Goal: Task Accomplishment & Management: Manage account settings

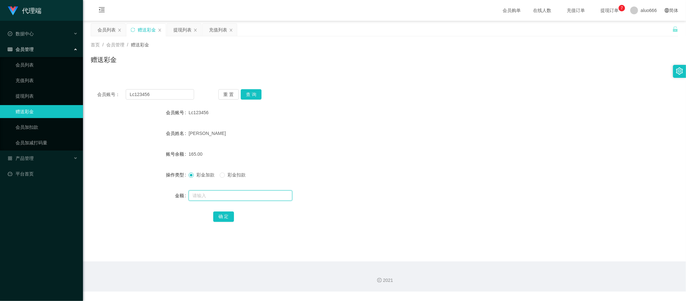
click at [214, 195] on input "text" at bounding box center [241, 195] width 104 height 10
type input "8"
click at [228, 213] on button "确 定" at bounding box center [223, 216] width 21 height 10
click at [330, 137] on div "[PERSON_NAME]" at bounding box center [360, 133] width 343 height 13
click at [607, 8] on span "提现订单 0 1 2 3 4 5 6 7 8 9 0 1 2 3 4 5 6 7 8 9 0 1 2 3 4 5 6 7 8 9" at bounding box center [609, 10] width 25 height 5
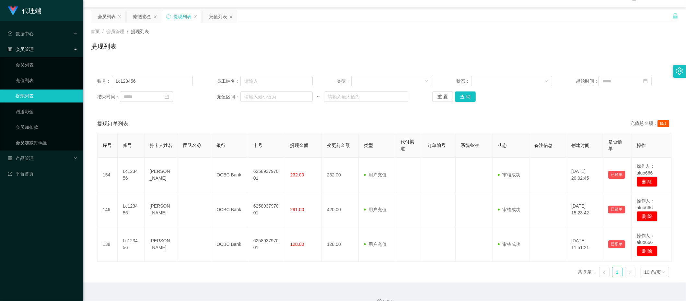
scroll to position [25, 0]
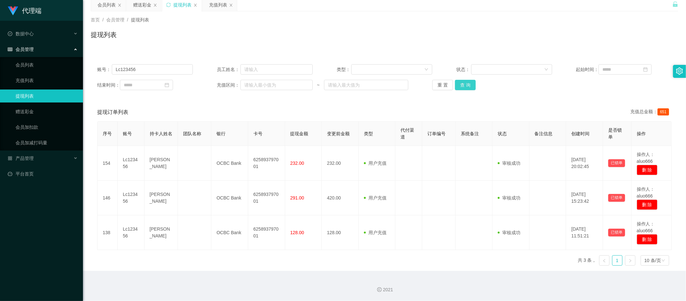
click at [460, 84] on button "查 询" at bounding box center [465, 85] width 21 height 10
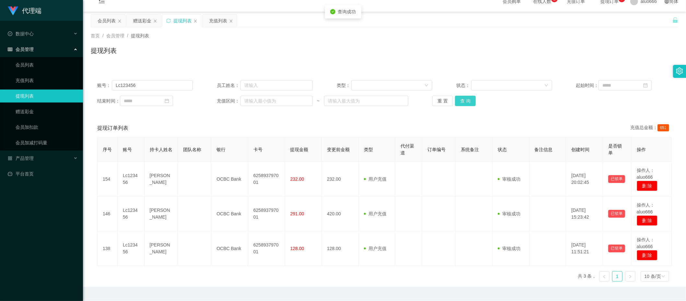
scroll to position [0, 0]
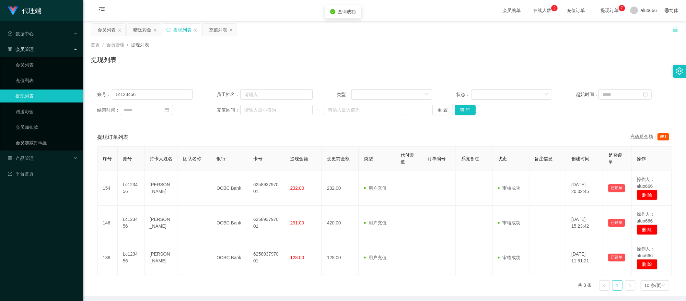
click at [597, 11] on span "提现订单 0 1 2 3 4 5 6 7 8 9 0 1 2 3 4 5 6 7 8 9 0 1 2 3 4 5 6 7 8 9" at bounding box center [609, 10] width 25 height 5
click at [613, 11] on span "提现订单 0 1 2 3 4 5 6 7 8 9 0 1 2 3 4 5 6 7 8 9 0 1 2 3 4 5 6 7 8 9" at bounding box center [609, 10] width 25 height 5
click at [610, 9] on span "提现订单 0 1 2 3 4 5 6 7 8 9 0 1 2 3 4 5 6 7 8 9 0 1 2 3 4 5 6 7 8 9" at bounding box center [609, 10] width 25 height 5
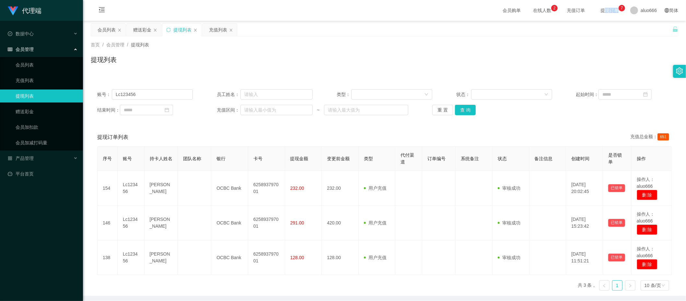
click at [610, 9] on span "提现订单 0 1 2 3 4 5 6 7 8 9 0 1 2 3 4 5 6 7 8 9 0 1 2 3 4 5 6 7 8 9" at bounding box center [609, 10] width 25 height 5
click at [536, 11] on span "在线人数 0 1 2 3 4 5 6 7 8 9 0 1 2 3 4 5 6 7 8 9 0 1 2 3 4 5 6 7 8 9" at bounding box center [542, 10] width 25 height 5
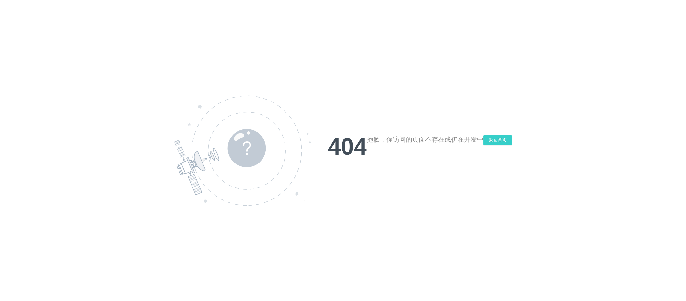
click at [498, 140] on button "返回首页" at bounding box center [498, 140] width 29 height 10
click at [497, 143] on button "返回首页" at bounding box center [498, 140] width 29 height 10
click at [499, 140] on button "返回首页" at bounding box center [498, 140] width 29 height 10
click at [497, 140] on button "返回首页" at bounding box center [498, 140] width 29 height 10
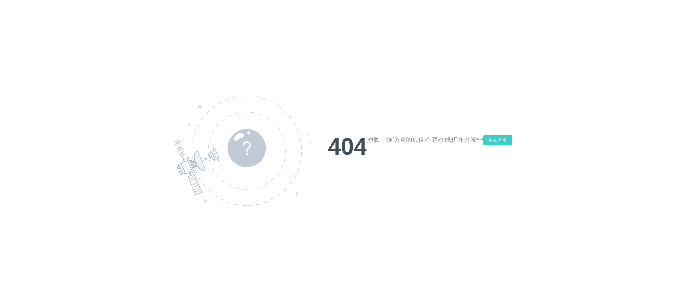
click at [497, 140] on button "返回首页" at bounding box center [498, 140] width 29 height 10
